Goal: Use online tool/utility

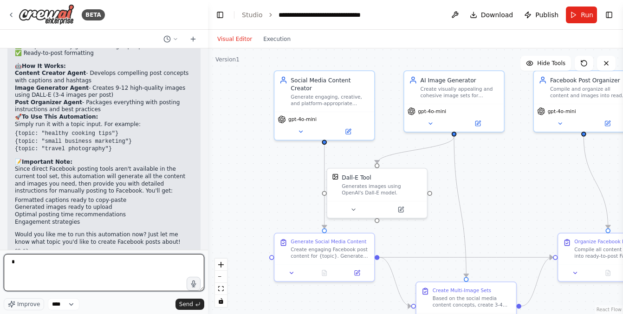
type textarea "*"
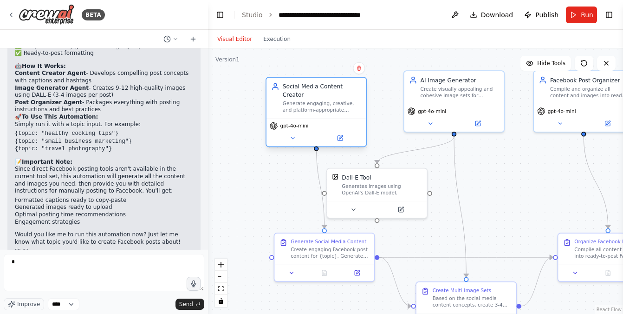
drag, startPoint x: 310, startPoint y: 93, endPoint x: 285, endPoint y: 106, distance: 28.3
click at [285, 106] on div "Generate engaging, creative, and platform-appropriate content for Facebook post…" at bounding box center [322, 106] width 79 height 13
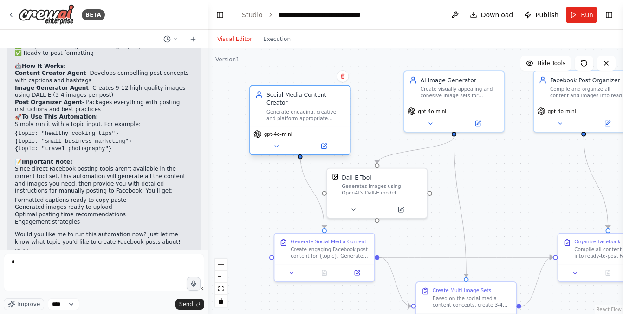
click at [294, 108] on div "Generate engaging, creative, and platform-appropriate content for Facebook post…" at bounding box center [306, 114] width 79 height 13
click at [302, 108] on div "Generate engaging, creative, and platform-appropriate content for Facebook post…" at bounding box center [306, 114] width 79 height 13
click at [328, 141] on button at bounding box center [324, 146] width 46 height 10
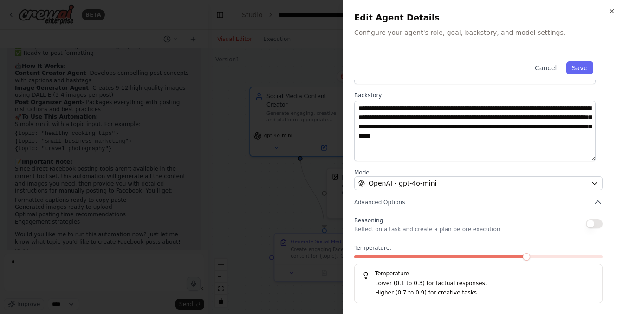
scroll to position [107, 0]
click at [282, 186] on div at bounding box center [311, 157] width 623 height 314
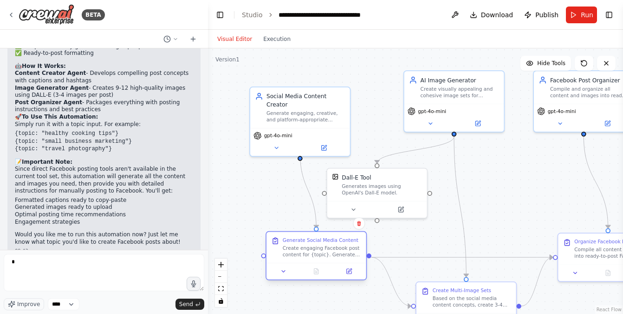
drag, startPoint x: 334, startPoint y: 255, endPoint x: 316, endPoint y: 253, distance: 17.8
click at [316, 253] on div "Create engaging Facebook post content for {topic}. Generate 3 different post id…" at bounding box center [322, 251] width 79 height 13
click at [339, 274] on icon at bounding box center [341, 271] width 7 height 7
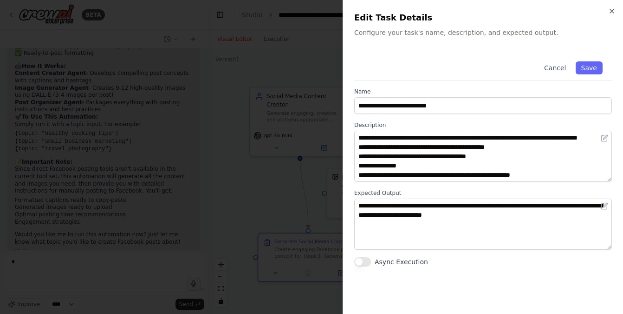
click at [290, 186] on div at bounding box center [311, 157] width 623 height 314
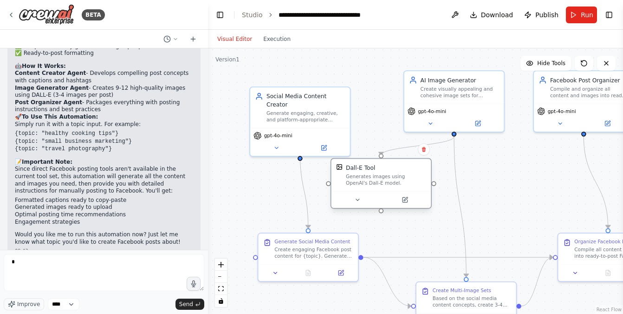
drag, startPoint x: 373, startPoint y: 190, endPoint x: 377, endPoint y: 182, distance: 10.0
click at [377, 182] on div "Generates images using OpenAI's Dall-E model." at bounding box center [386, 179] width 80 height 13
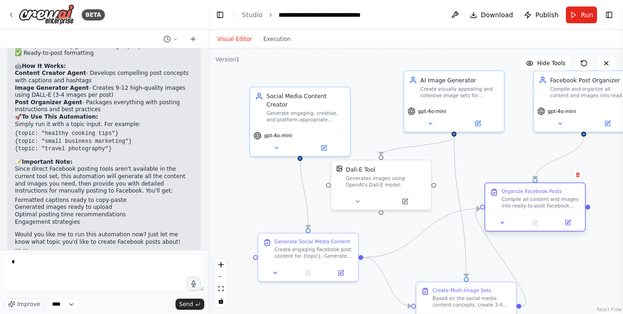
drag, startPoint x: 576, startPoint y: 253, endPoint x: 500, endPoint y: 205, distance: 89.2
click at [500, 205] on div "Organize Facebook Posts Compile all content and images into ready-to-post Faceb…" at bounding box center [536, 198] width 90 height 21
click at [562, 224] on button at bounding box center [568, 222] width 28 height 10
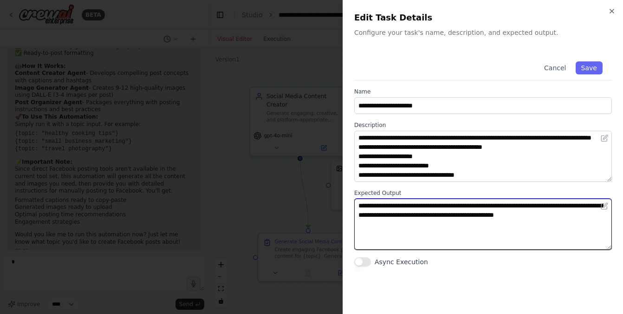
click at [438, 233] on textarea "**********" at bounding box center [483, 223] width 258 height 51
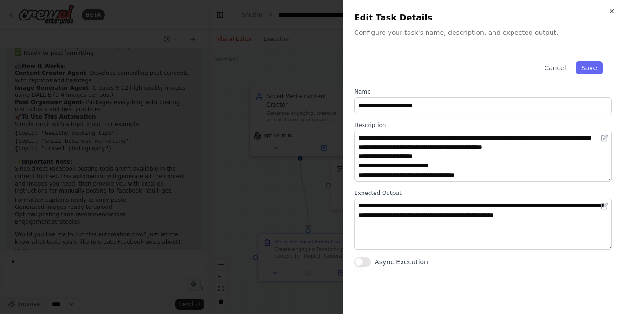
click at [485, 54] on div "Cancel Save" at bounding box center [483, 66] width 258 height 28
click at [549, 68] on button "Cancel" at bounding box center [555, 67] width 33 height 13
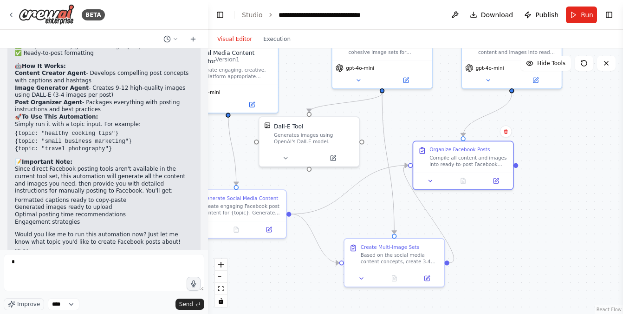
drag, startPoint x: 514, startPoint y: 160, endPoint x: 442, endPoint y: 117, distance: 84.0
click at [442, 117] on div ".deletable-edge-delete-btn { width: 20px; height: 20px; border: 0px solid #ffff…" at bounding box center [415, 180] width 415 height 265
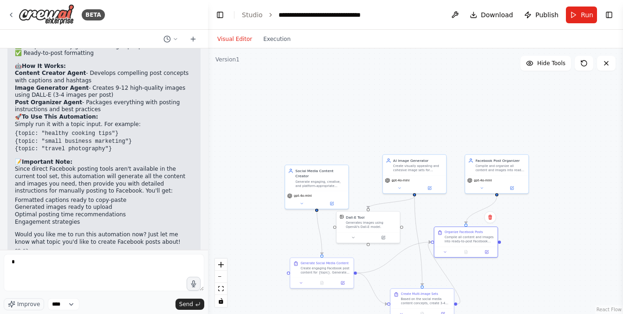
drag, startPoint x: 581, startPoint y: 125, endPoint x: 534, endPoint y: 191, distance: 81.0
click at [556, 213] on div ".deletable-edge-delete-btn { width: 20px; height: 20px; border: 0px solid #ffff…" at bounding box center [415, 180] width 415 height 265
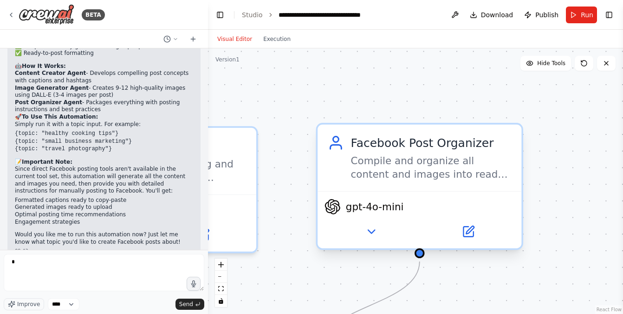
click at [427, 165] on div "Compile and organize all content and images into ready-to-post Facebook format,…" at bounding box center [431, 167] width 161 height 26
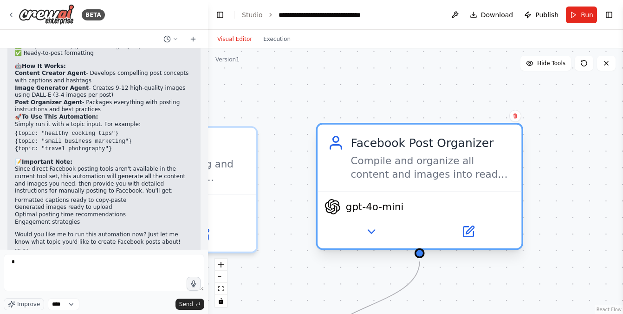
click at [427, 165] on div "Compile and organize all content and images into ready-to-post Facebook format,…" at bounding box center [431, 167] width 161 height 26
click at [395, 167] on div "Compile and organize all content and images into ready-to-post Facebook format,…" at bounding box center [431, 167] width 161 height 26
click at [474, 234] on icon at bounding box center [468, 231] width 13 height 13
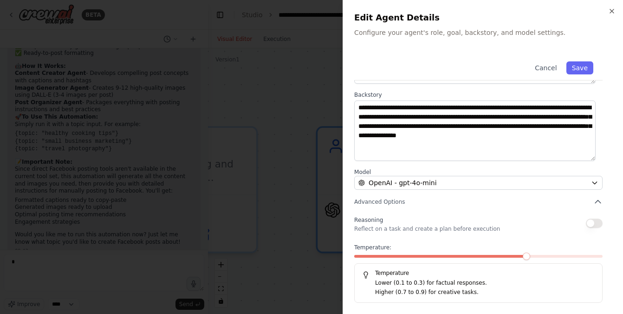
click at [531, 257] on span at bounding box center [526, 255] width 7 height 7
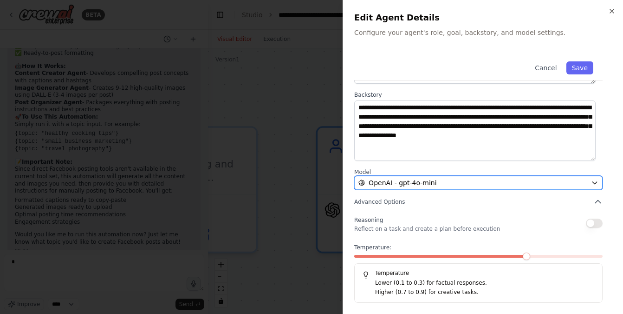
click at [477, 183] on div "OpenAI - gpt-4o-mini" at bounding box center [473, 182] width 229 height 9
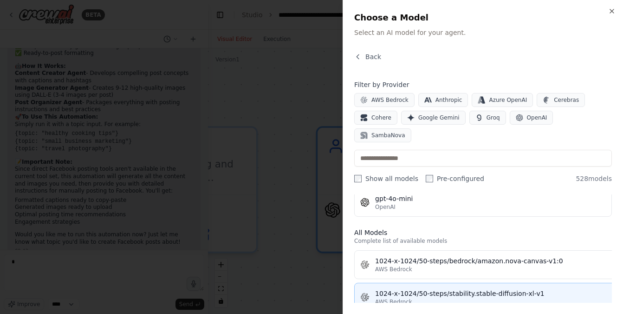
scroll to position [0, 0]
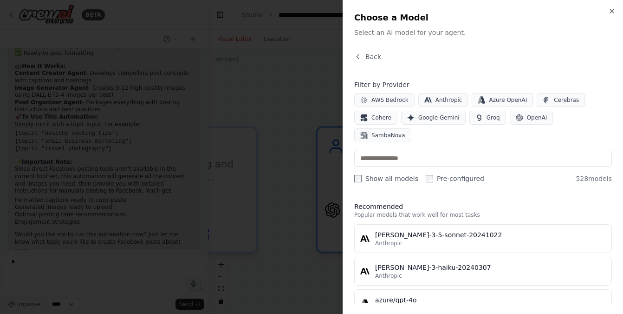
drag, startPoint x: 455, startPoint y: 161, endPoint x: 433, endPoint y: 165, distance: 21.9
click at [455, 174] on label "Pre-configured" at bounding box center [455, 178] width 59 height 9
